Goal: Information Seeking & Learning: Learn about a topic

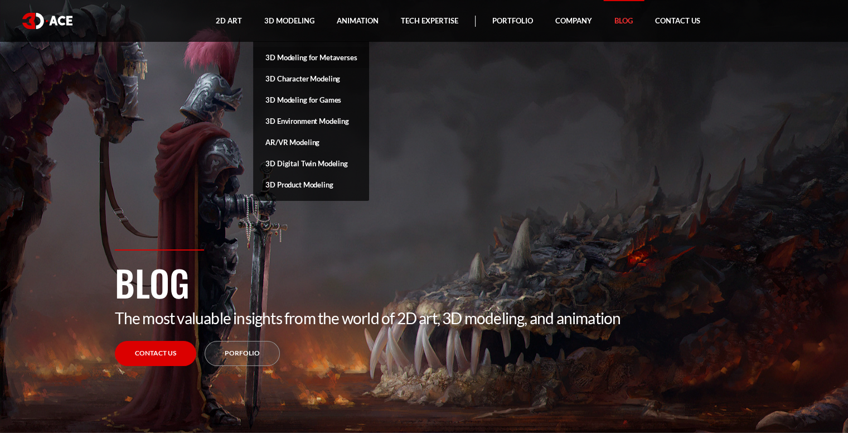
click at [303, 60] on link "3D Modeling for Metaverses" at bounding box center [311, 57] width 116 height 21
